Goal: Task Accomplishment & Management: Use online tool/utility

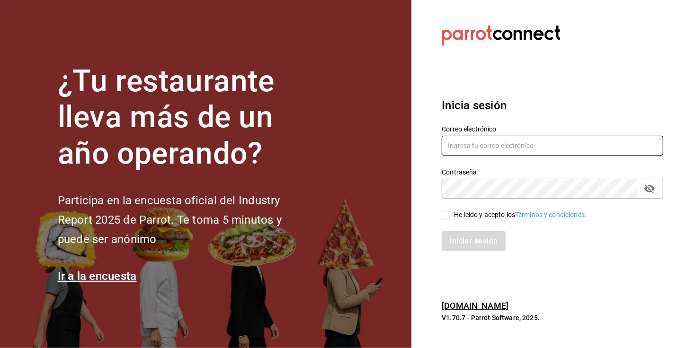
type input "[EMAIL_ADDRESS][DOMAIN_NAME]"
drag, startPoint x: 542, startPoint y: 143, endPoint x: 252, endPoint y: 134, distance: 290.6
click at [252, 134] on div "¿Tu restaurante lleva más de un año operando? Participa en la encuesta oficial …" at bounding box center [343, 174] width 686 height 348
paste input "[EMAIL_ADDRESS][DOMAIN_NAME]"
type input "[EMAIL_ADDRESS][DOMAIN_NAME]"
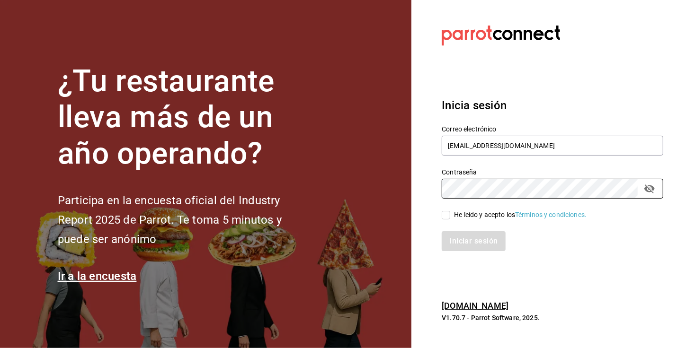
click at [286, 177] on div "¿Tu restaurante lleva más de un año operando? Participa en la encuesta oficial …" at bounding box center [343, 174] width 686 height 348
click at [487, 277] on section "Datos incorrectos. Verifica que tu Correo o Contraseña estén bien escritos. Ini…" at bounding box center [548, 174] width 274 height 348
click at [445, 216] on input "He leído y acepto los Términos y condiciones." at bounding box center [445, 215] width 9 height 9
checkbox input "true"
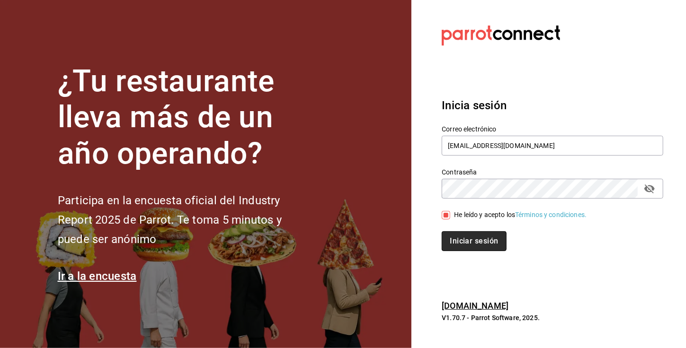
click at [469, 244] on button "Iniciar sesión" at bounding box center [473, 241] width 64 height 20
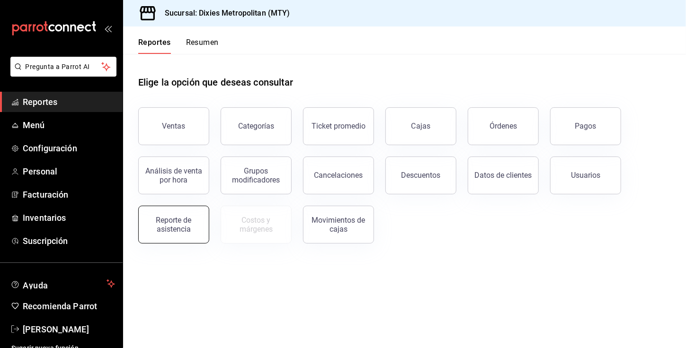
click at [162, 221] on div "Reporte de asistencia" at bounding box center [173, 225] width 59 height 18
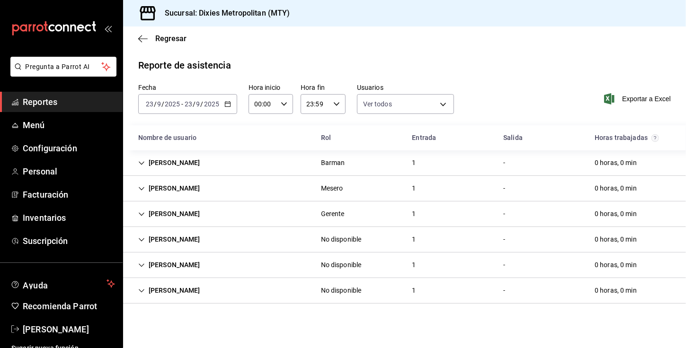
click at [190, 159] on div "Gustavo Sanchez" at bounding box center [169, 163] width 77 height 18
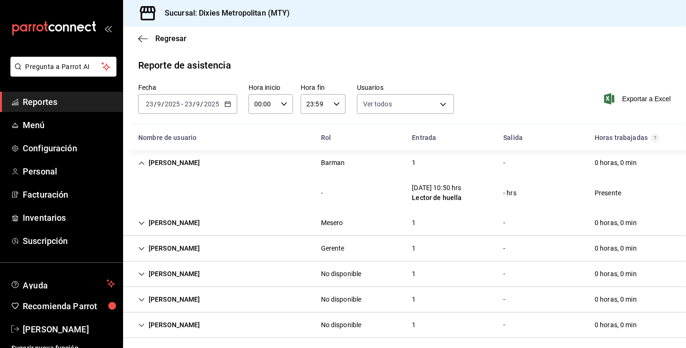
scroll to position [6, 0]
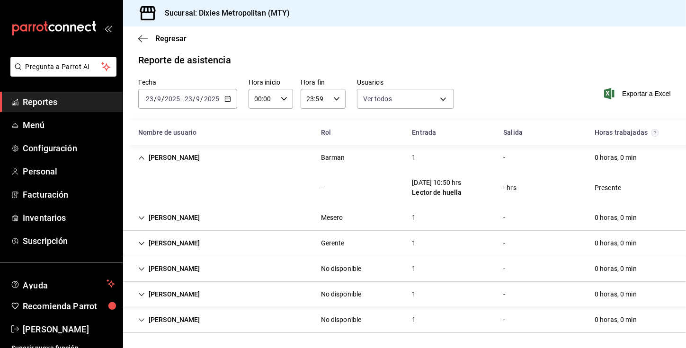
click at [230, 97] on icon "button" at bounding box center [227, 99] width 7 height 7
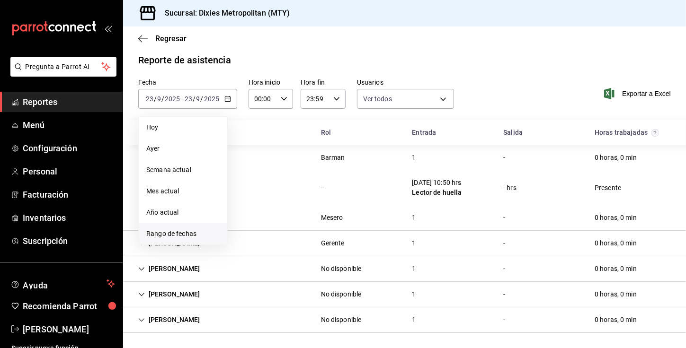
click at [166, 230] on span "Rango de fechas" at bounding box center [182, 234] width 73 height 10
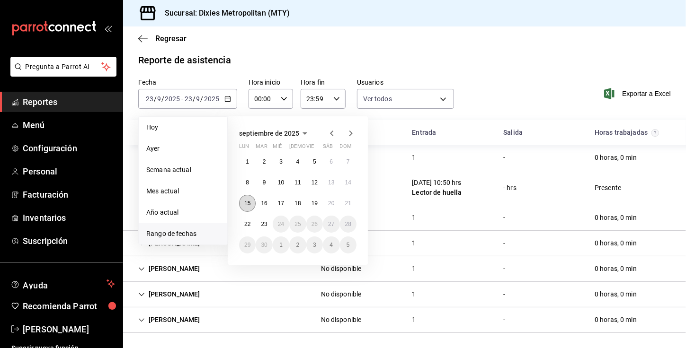
click at [244, 203] on abbr "15" at bounding box center [247, 203] width 6 height 7
click at [346, 201] on abbr "21" at bounding box center [348, 203] width 6 height 7
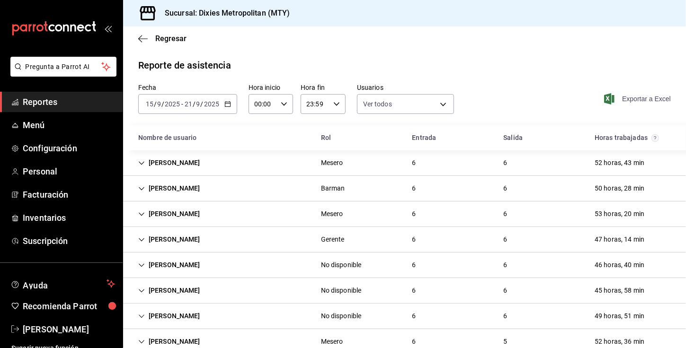
click at [625, 99] on span "Exportar a Excel" at bounding box center [638, 98] width 65 height 11
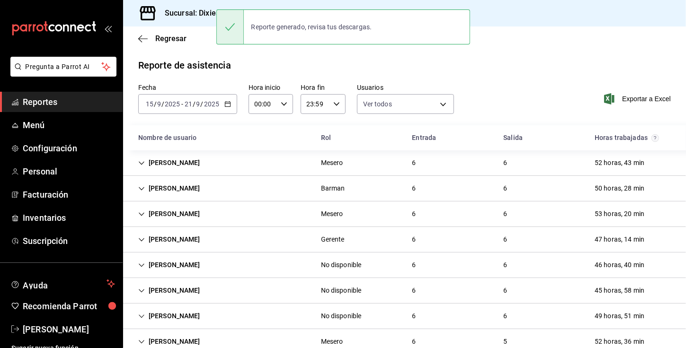
click at [226, 104] on icon "button" at bounding box center [227, 104] width 7 height 7
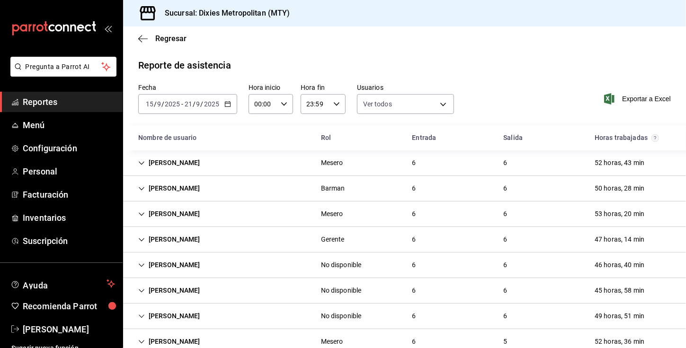
click at [226, 103] on \(Stroke\) "button" at bounding box center [227, 103] width 5 height 0
